Goal: Transaction & Acquisition: Download file/media

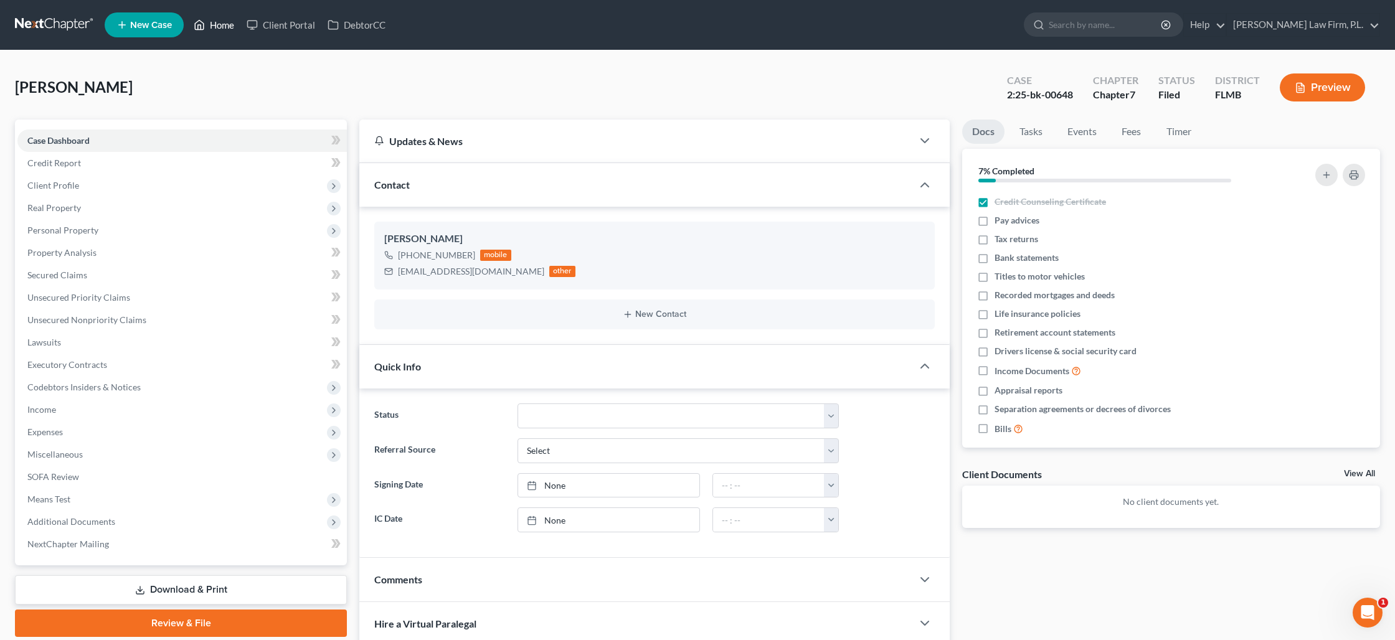
click at [210, 22] on link "Home" at bounding box center [213, 25] width 53 height 22
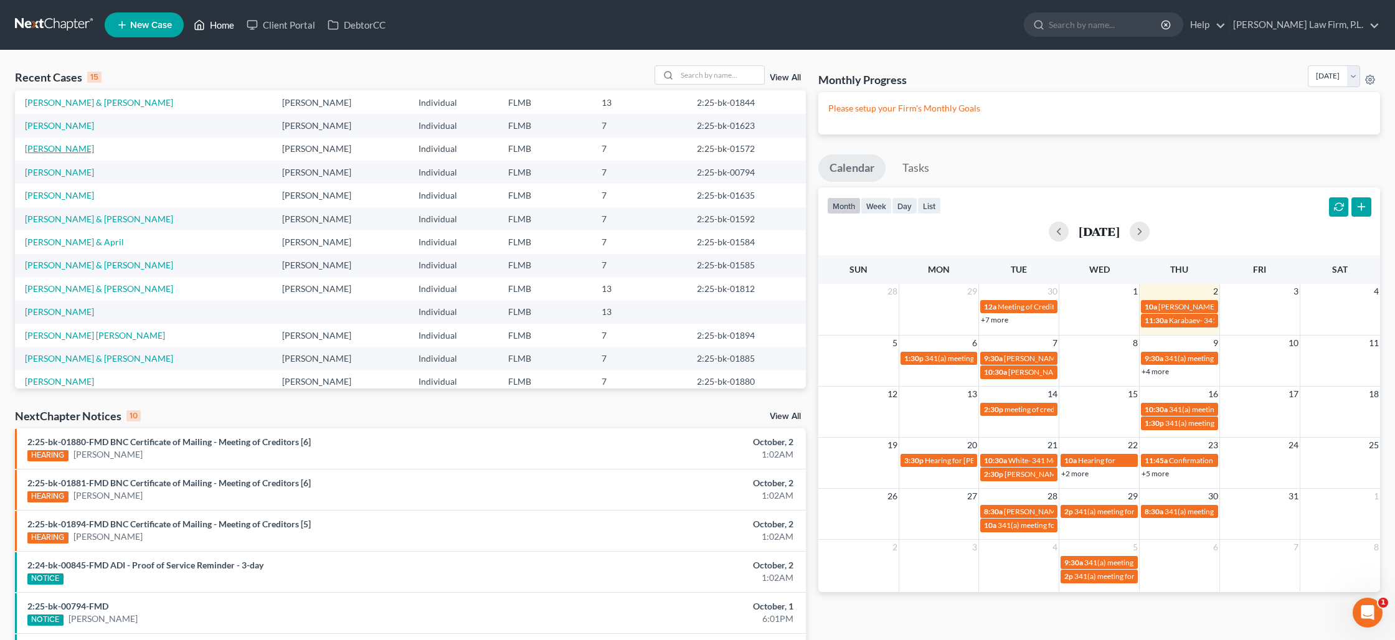
scroll to position [62, 0]
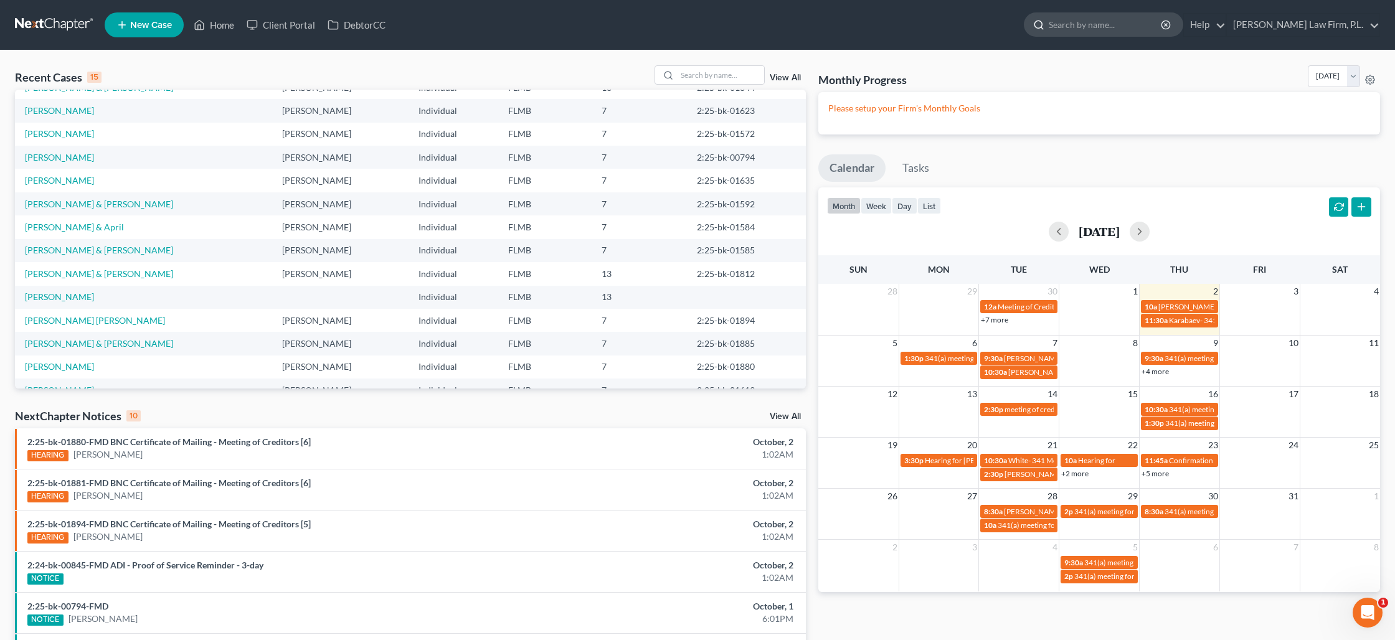
click at [1136, 26] on input "search" at bounding box center [1106, 24] width 114 height 23
click at [689, 76] on input "search" at bounding box center [720, 75] width 87 height 18
type input "[PERSON_NAME]"
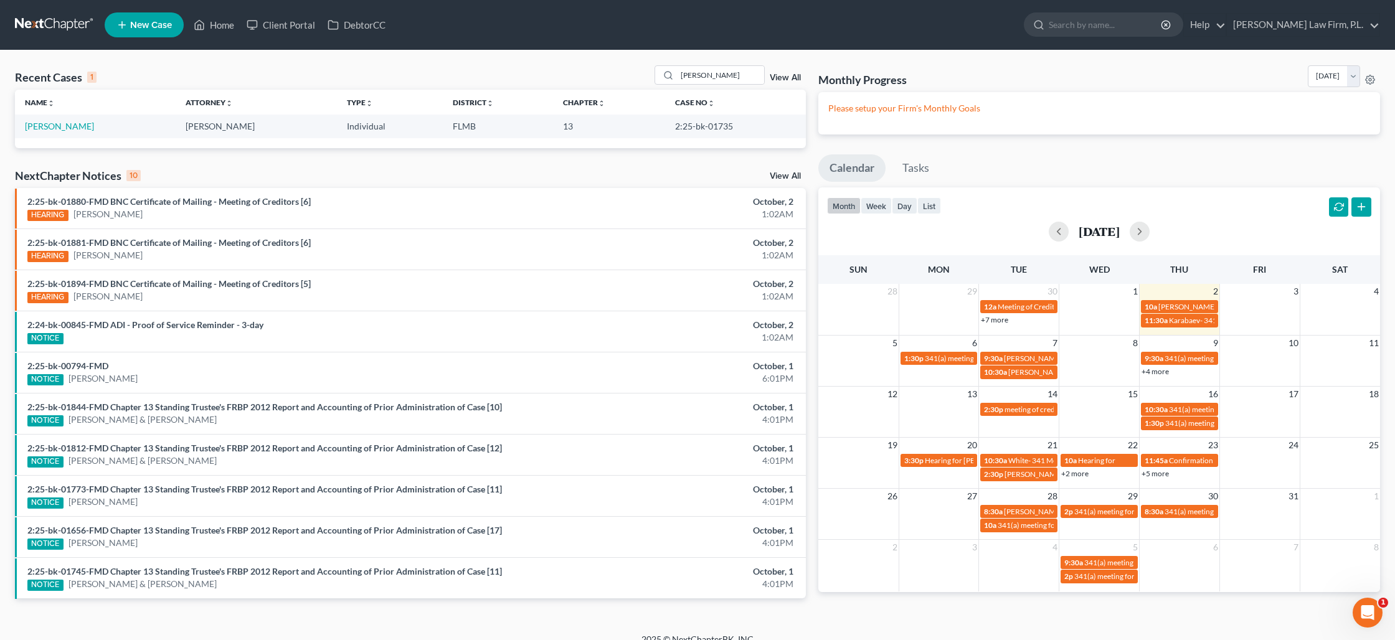
scroll to position [0, 0]
click at [65, 125] on link "[PERSON_NAME]" at bounding box center [59, 126] width 69 height 11
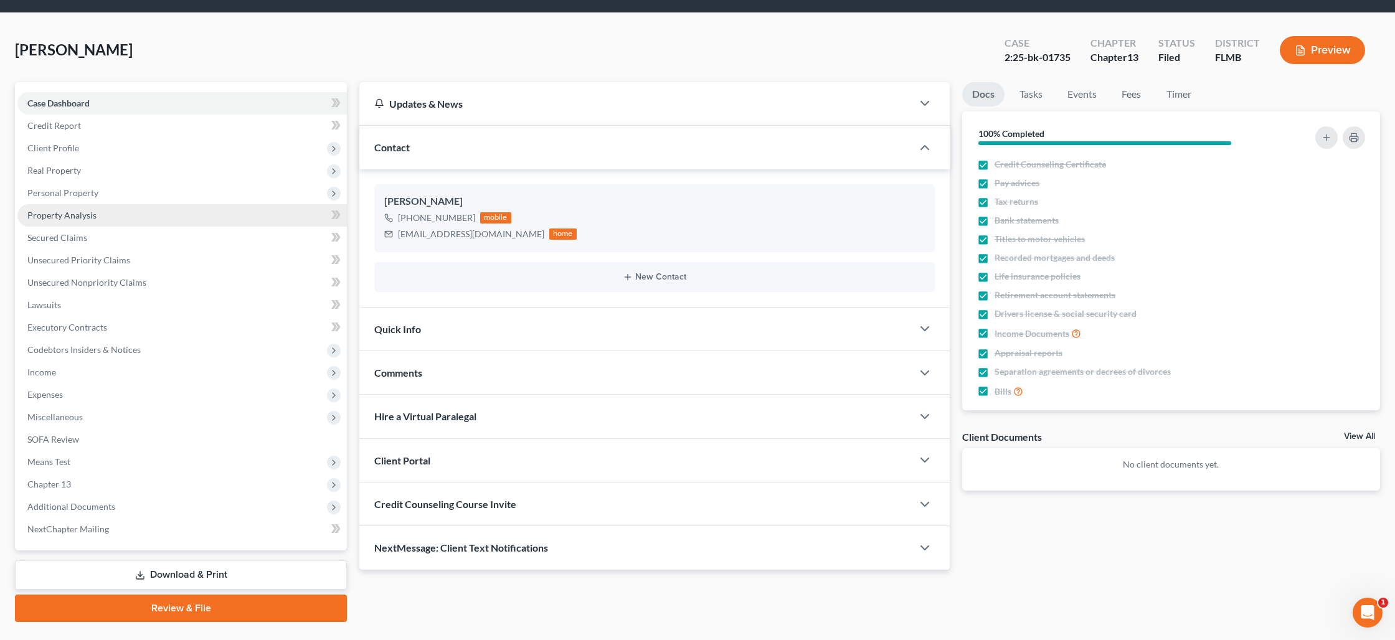
scroll to position [42, 0]
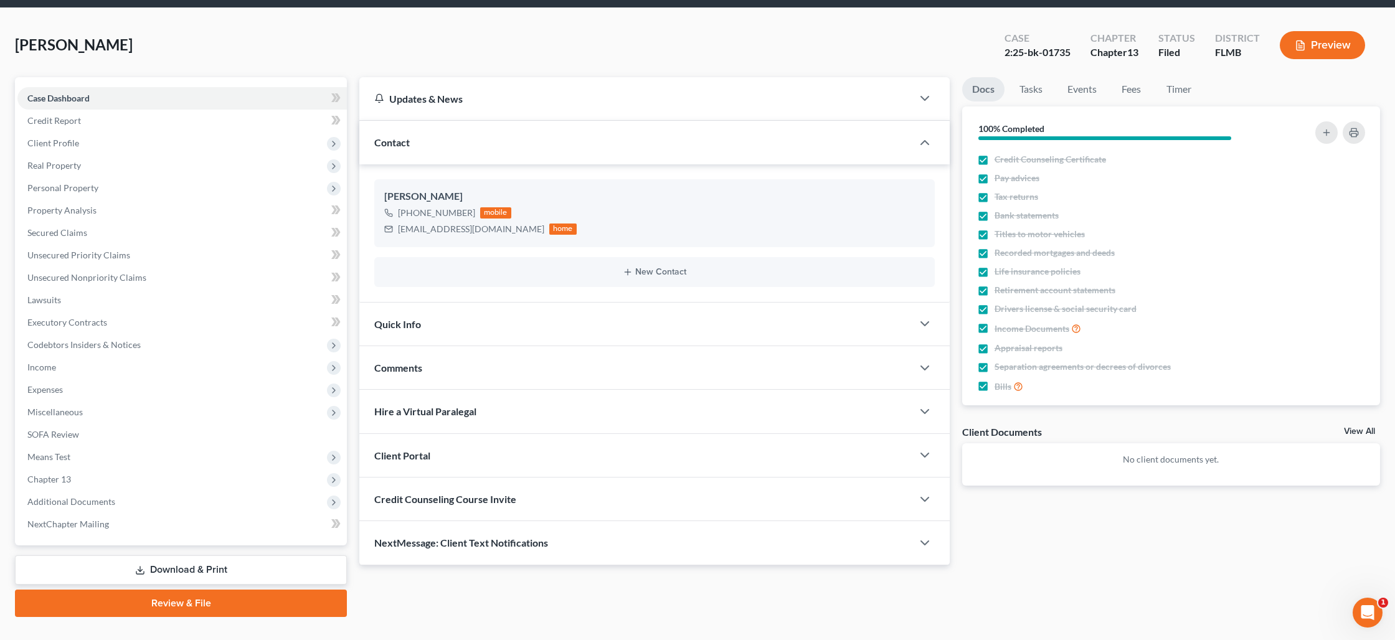
click at [181, 567] on link "Download & Print" at bounding box center [181, 570] width 332 height 29
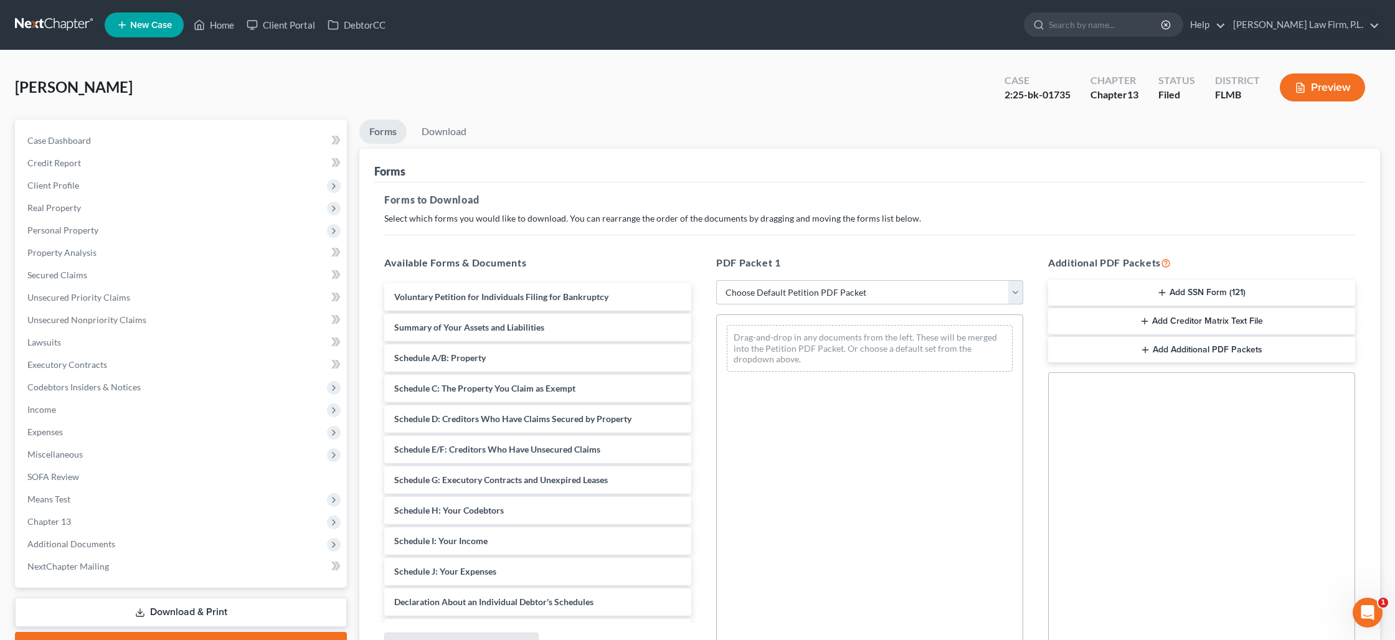
click at [820, 298] on select "Choose Default Petition PDF Packet Complete Bankruptcy Petition (all forms and …" at bounding box center [869, 292] width 307 height 25
select select "0"
click at [716, 280] on select "Choose Default Petition PDF Packet Complete Bankruptcy Petition (all forms and …" at bounding box center [869, 292] width 307 height 25
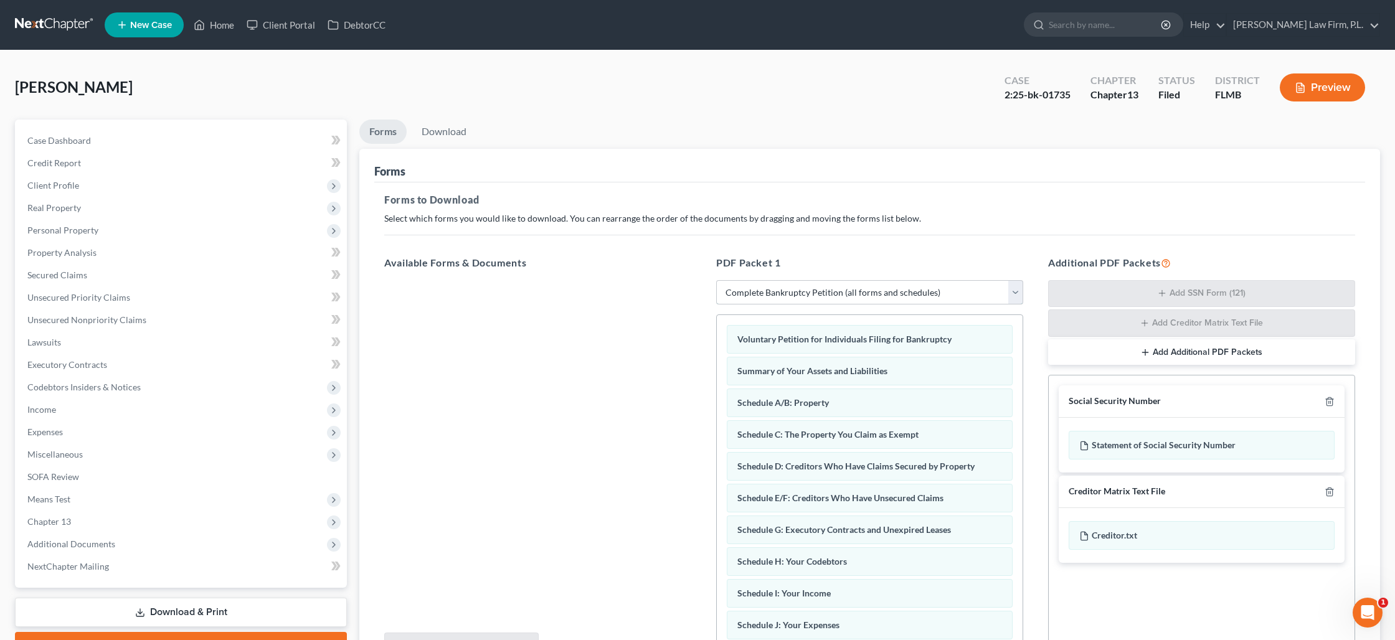
scroll to position [130, 0]
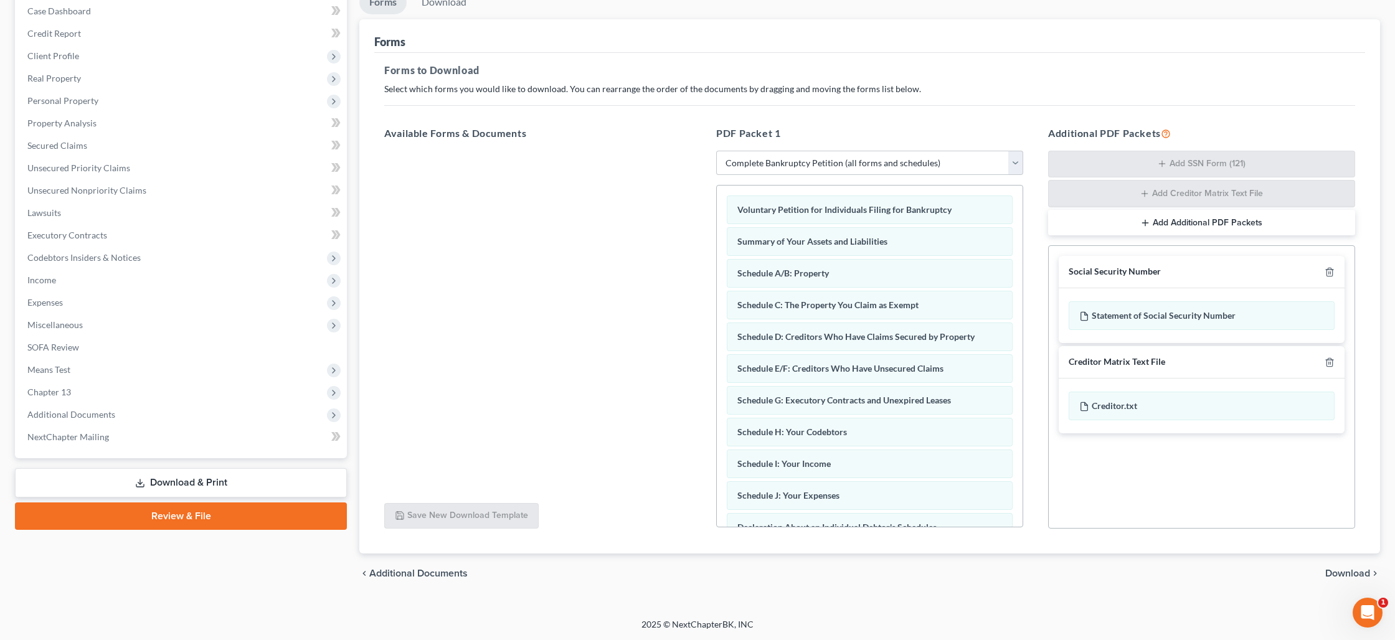
click at [1354, 571] on span "Download" at bounding box center [1347, 574] width 45 height 10
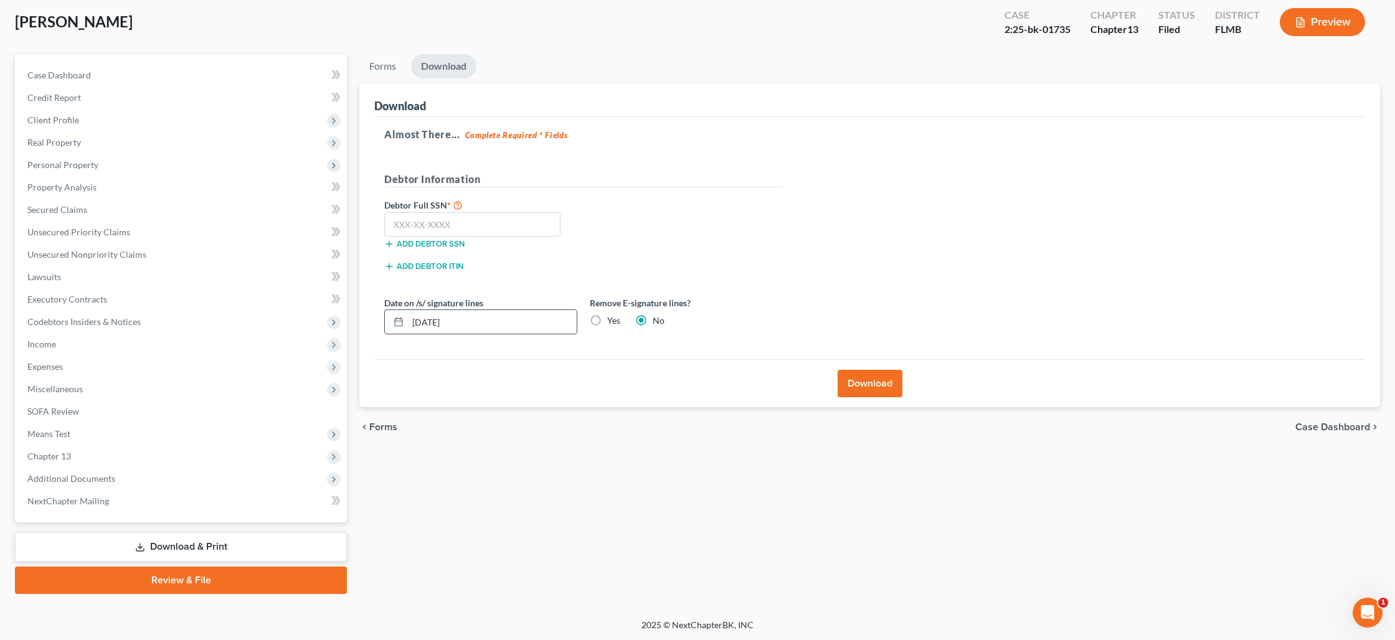
drag, startPoint x: 471, startPoint y: 320, endPoint x: 404, endPoint y: 313, distance: 67.0
click at [404, 313] on div "[DATE]" at bounding box center [480, 322] width 193 height 25
click at [886, 386] on button "Download" at bounding box center [870, 383] width 65 height 27
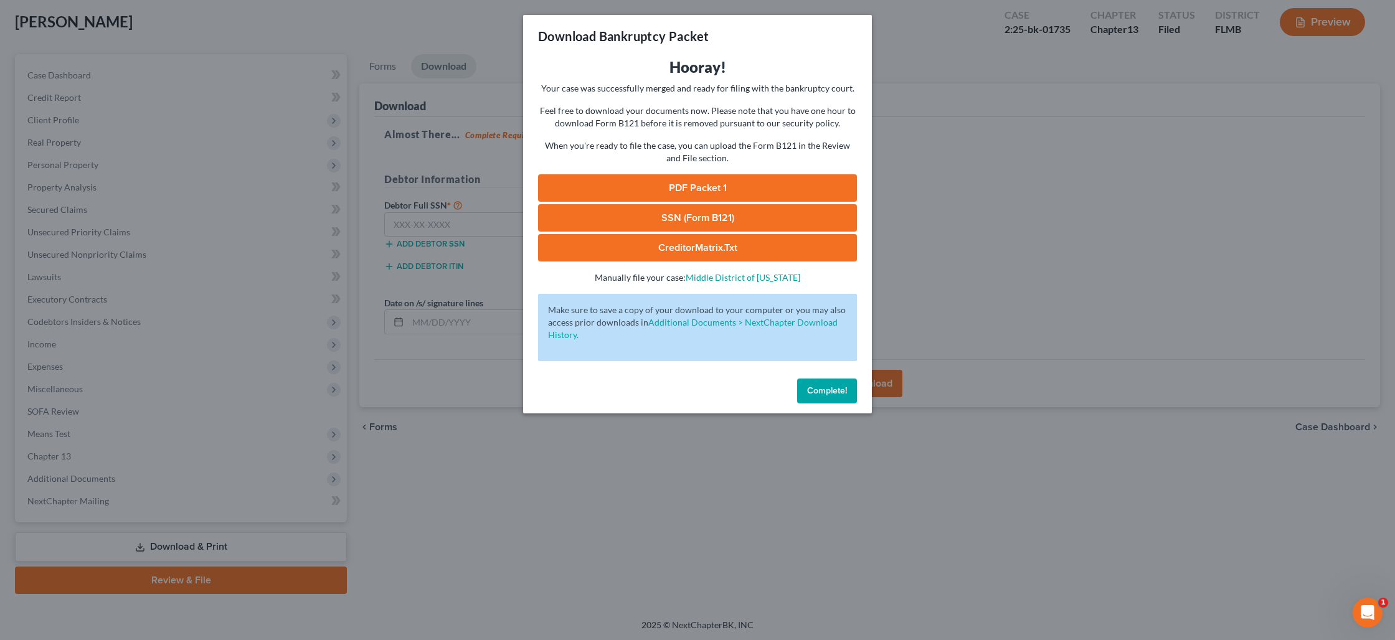
click at [723, 187] on link "PDF Packet 1" at bounding box center [697, 187] width 319 height 27
